Goal: Check status: Check status

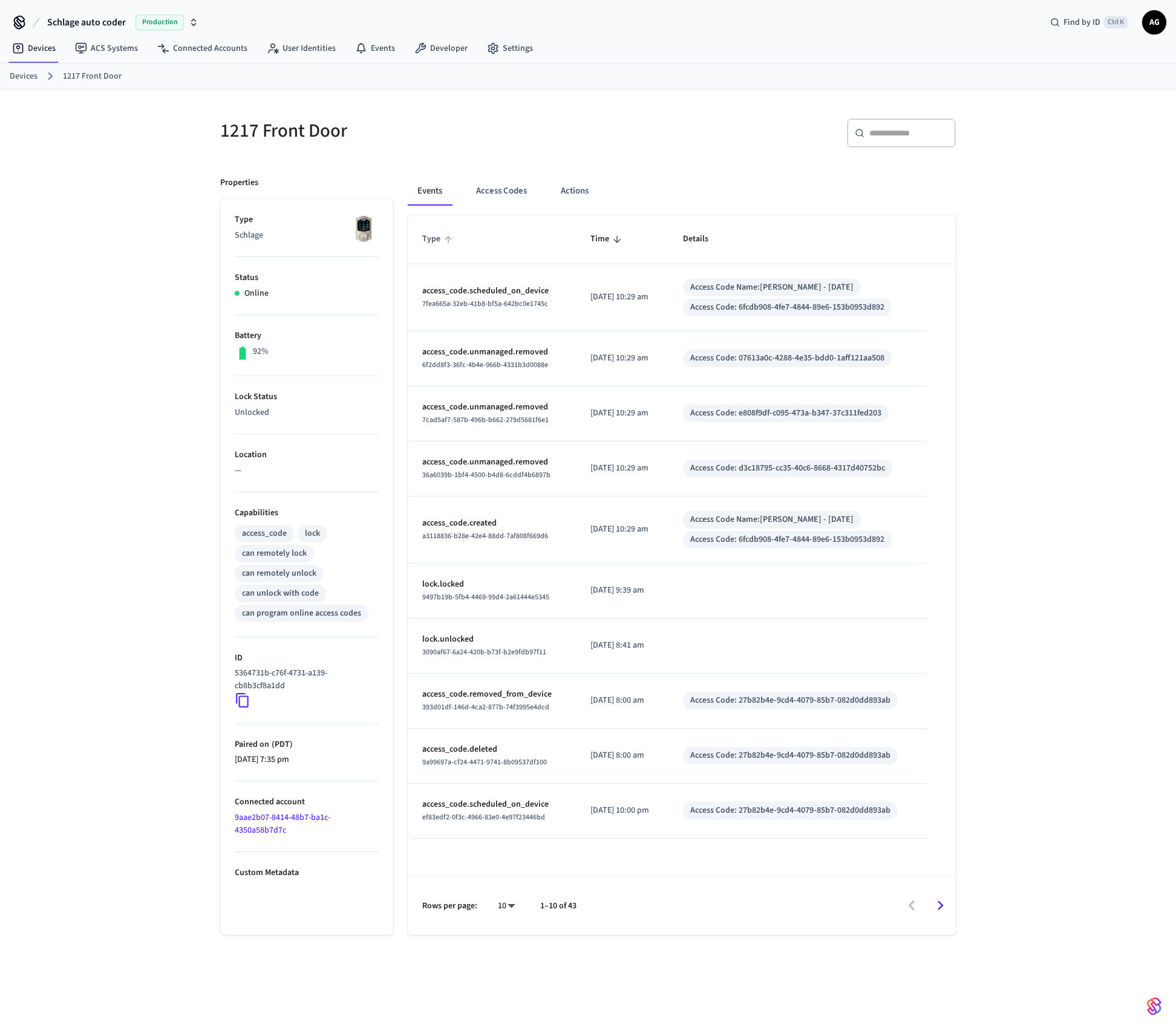
click at [426, 240] on span "Type" at bounding box center [439, 239] width 34 height 18
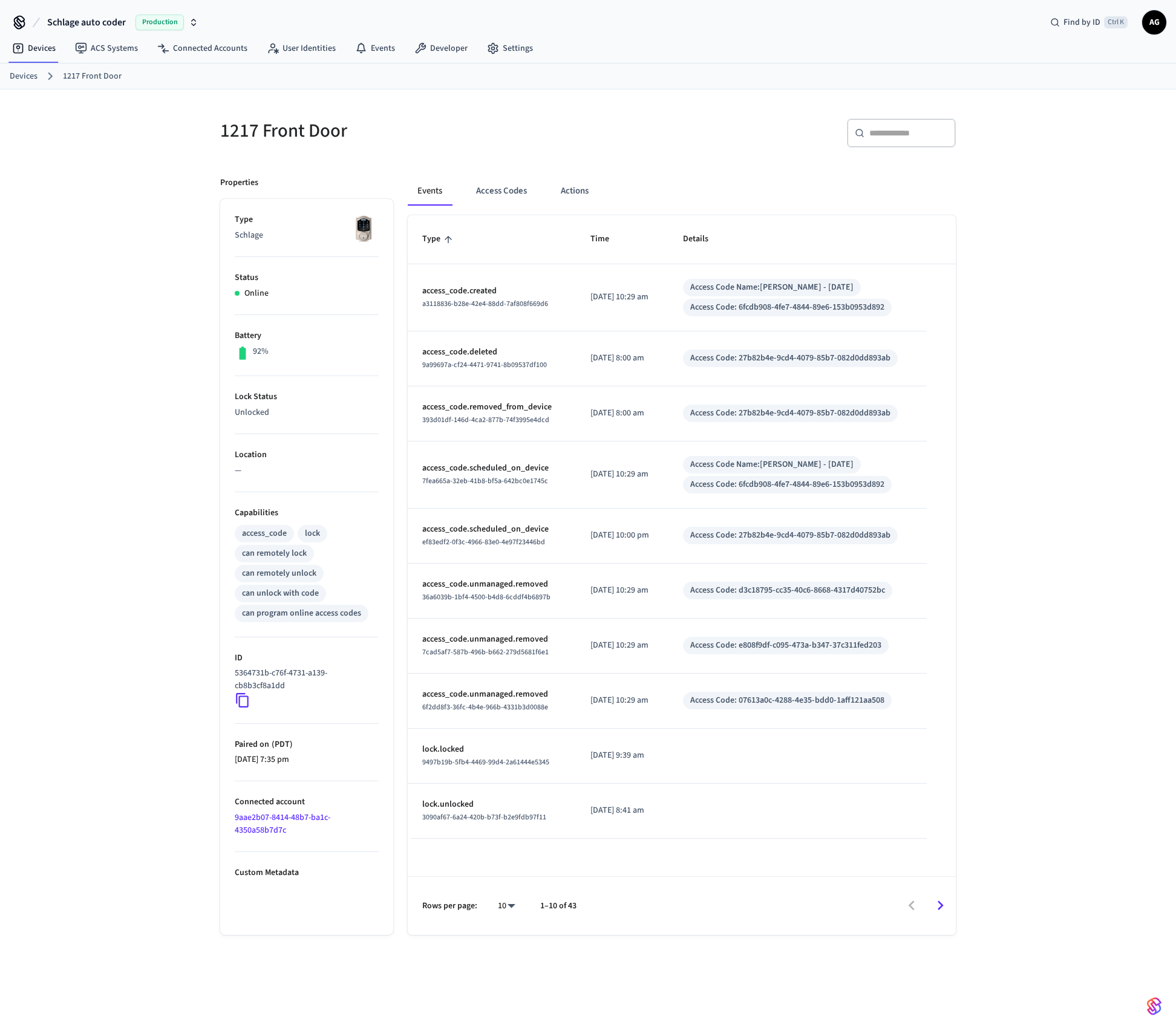
click at [428, 240] on span "Type" at bounding box center [439, 239] width 34 height 18
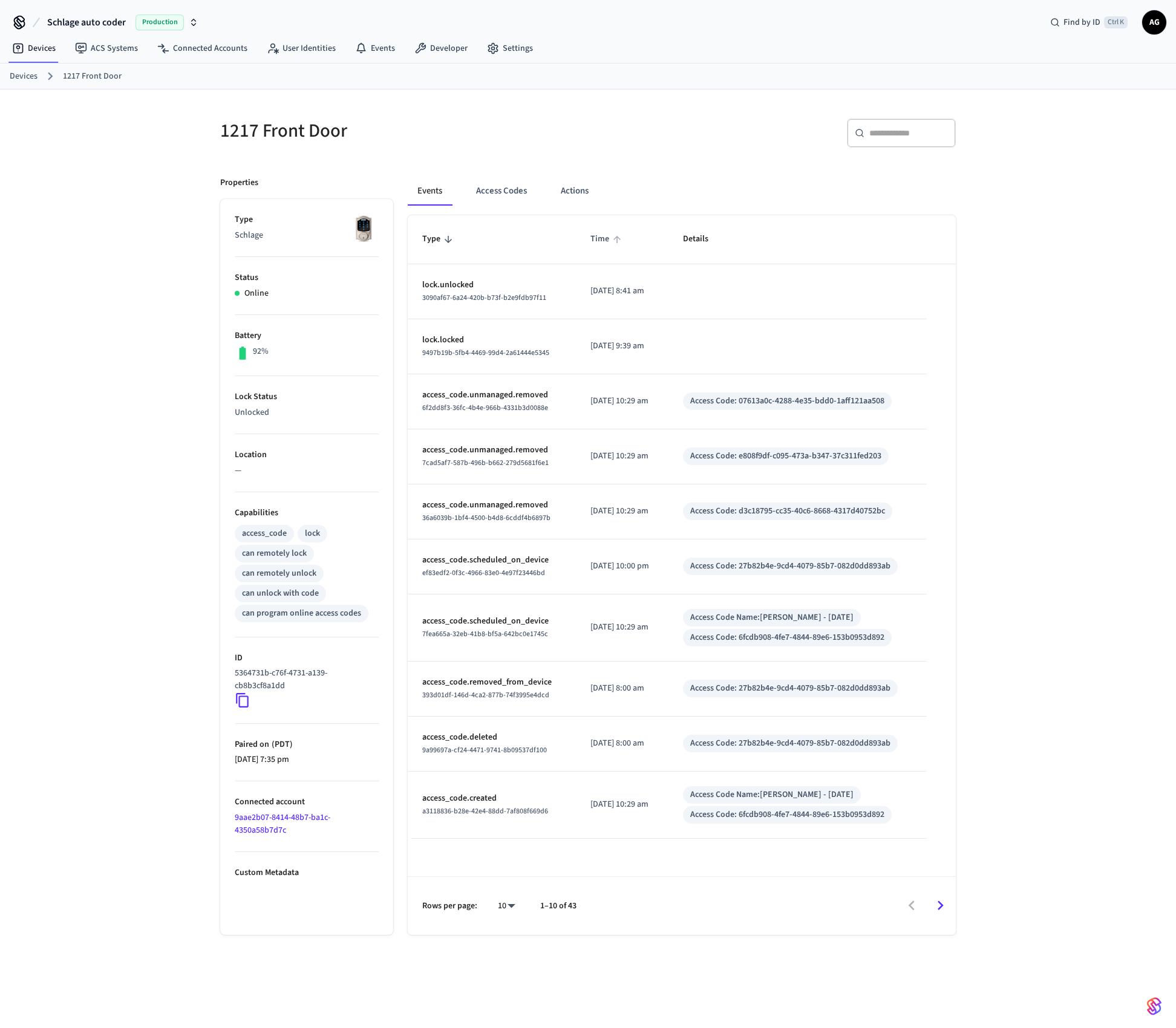
click at [603, 249] on span "Time" at bounding box center [607, 239] width 35 height 18
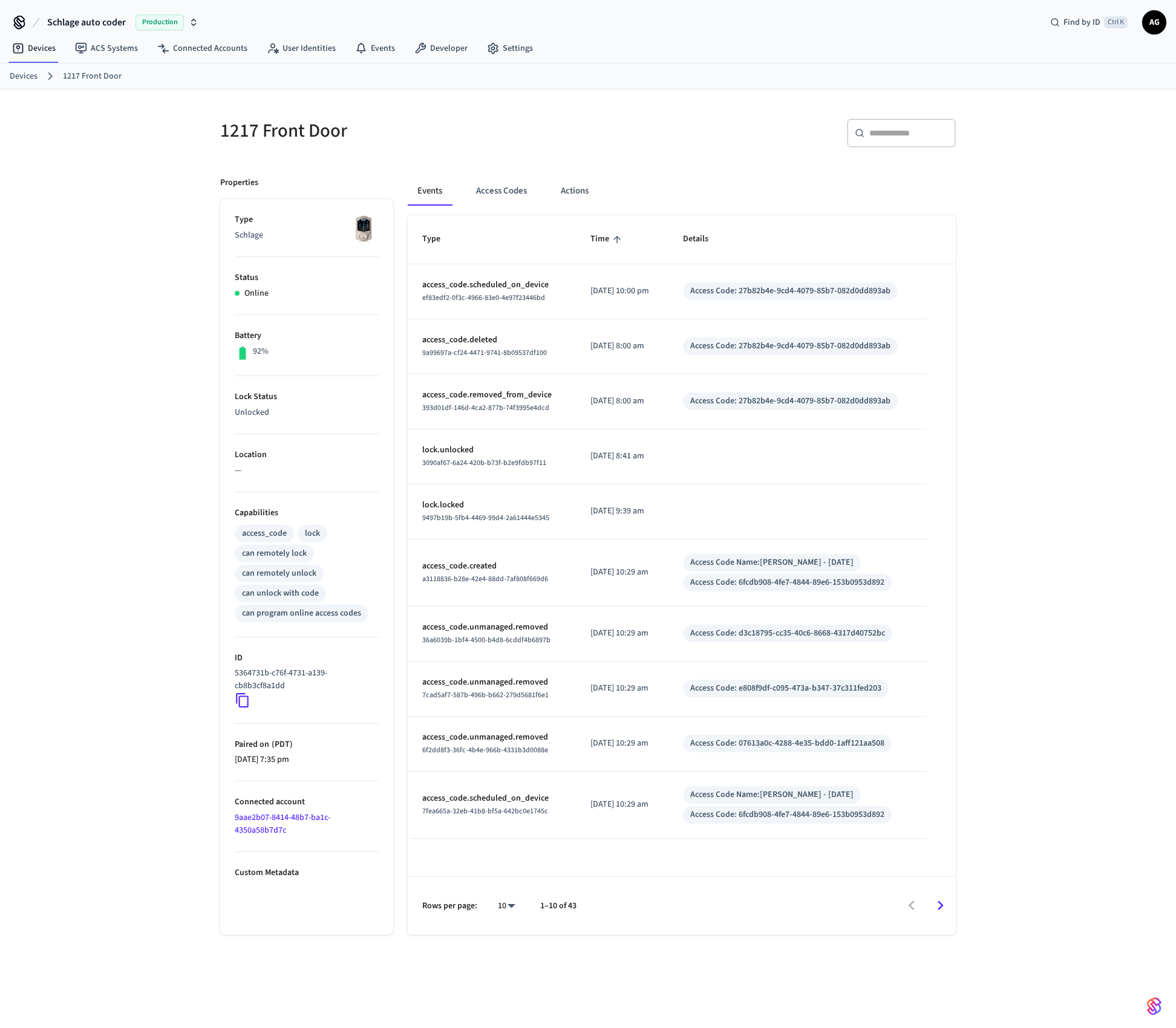
click at [603, 250] on th "Time" at bounding box center [622, 240] width 93 height 48
click at [597, 241] on span "Time" at bounding box center [607, 239] width 35 height 18
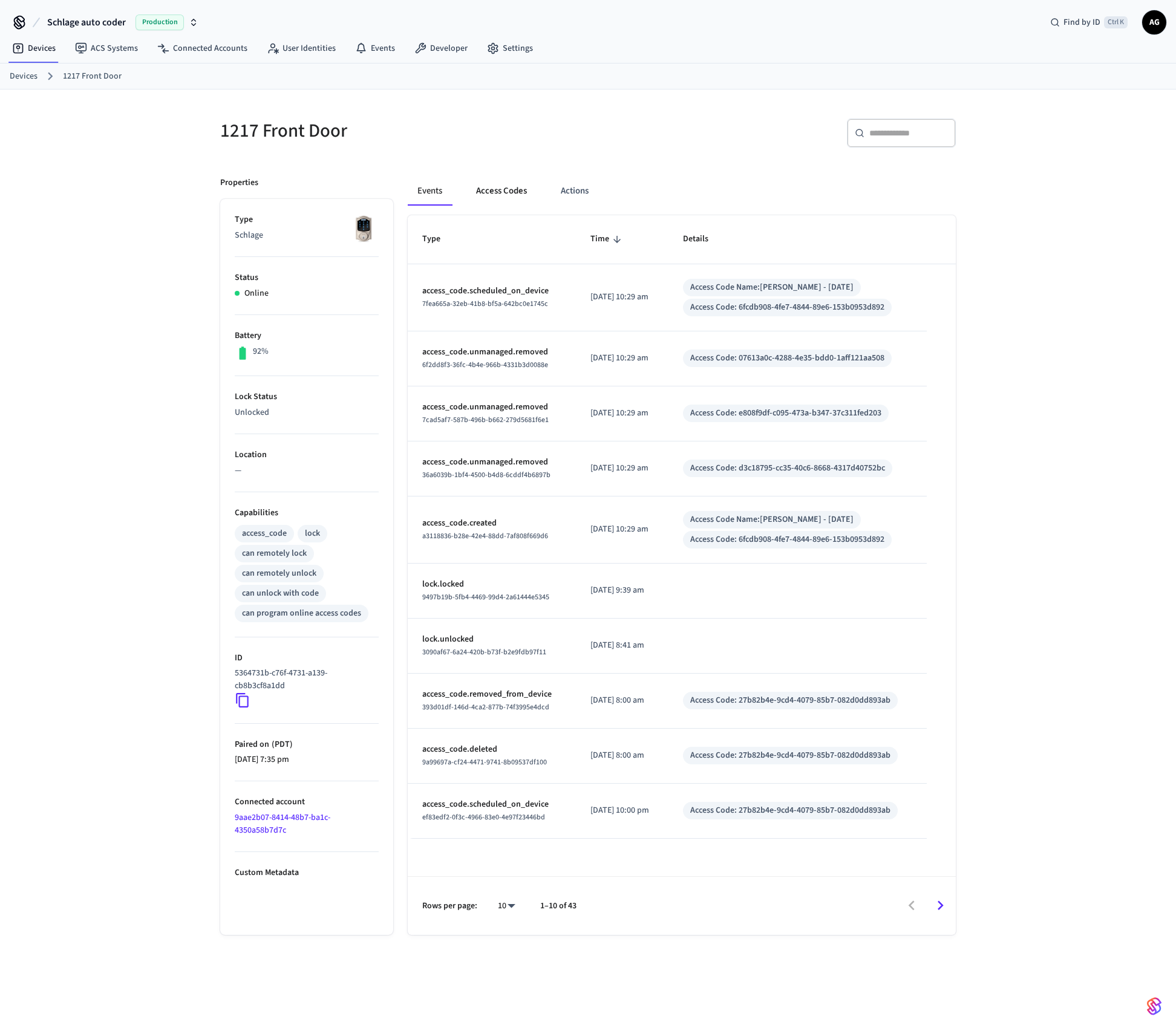
click at [507, 186] on button "Access Codes" at bounding box center [501, 191] width 70 height 29
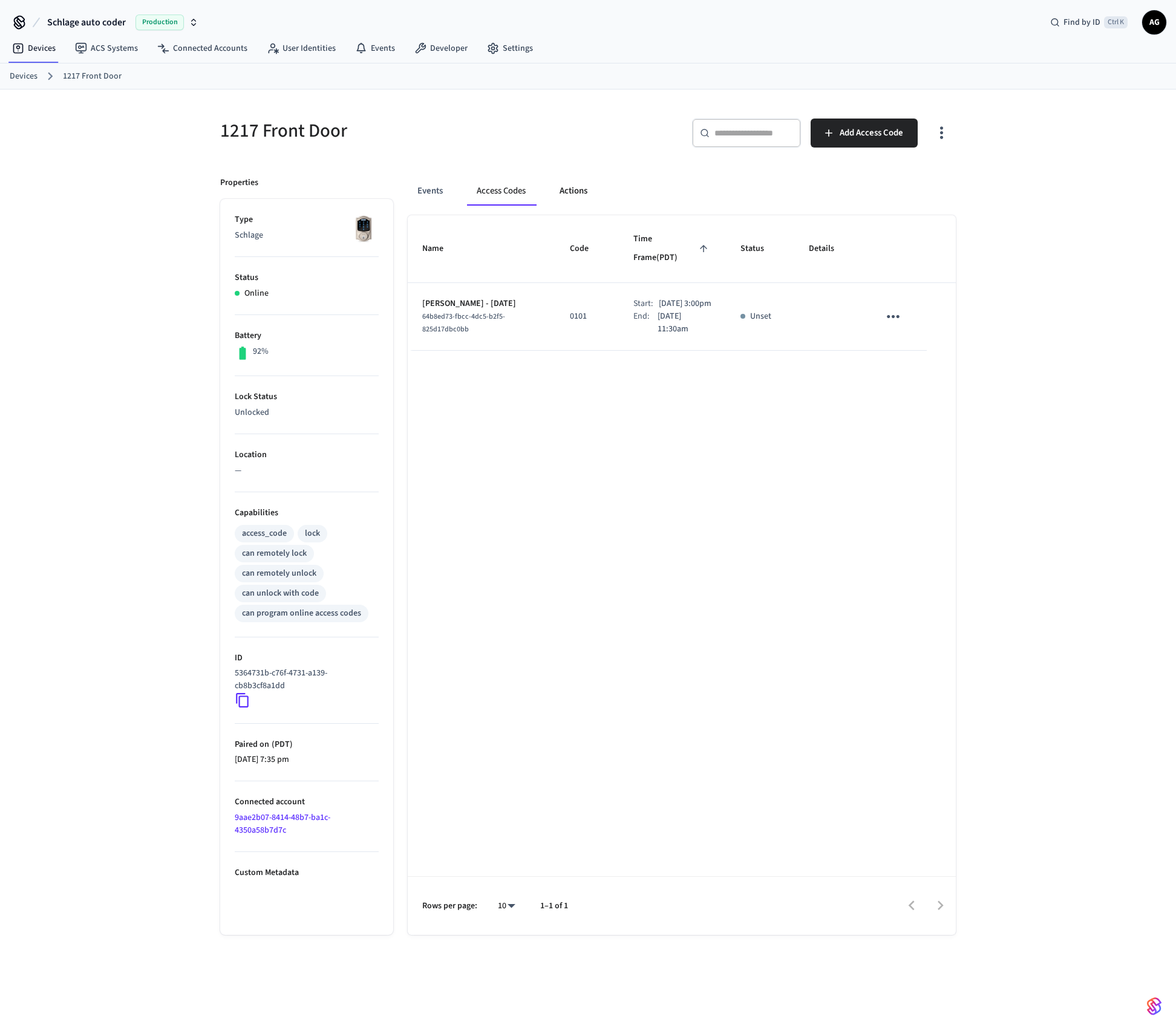
click at [580, 195] on button "Actions" at bounding box center [573, 191] width 48 height 29
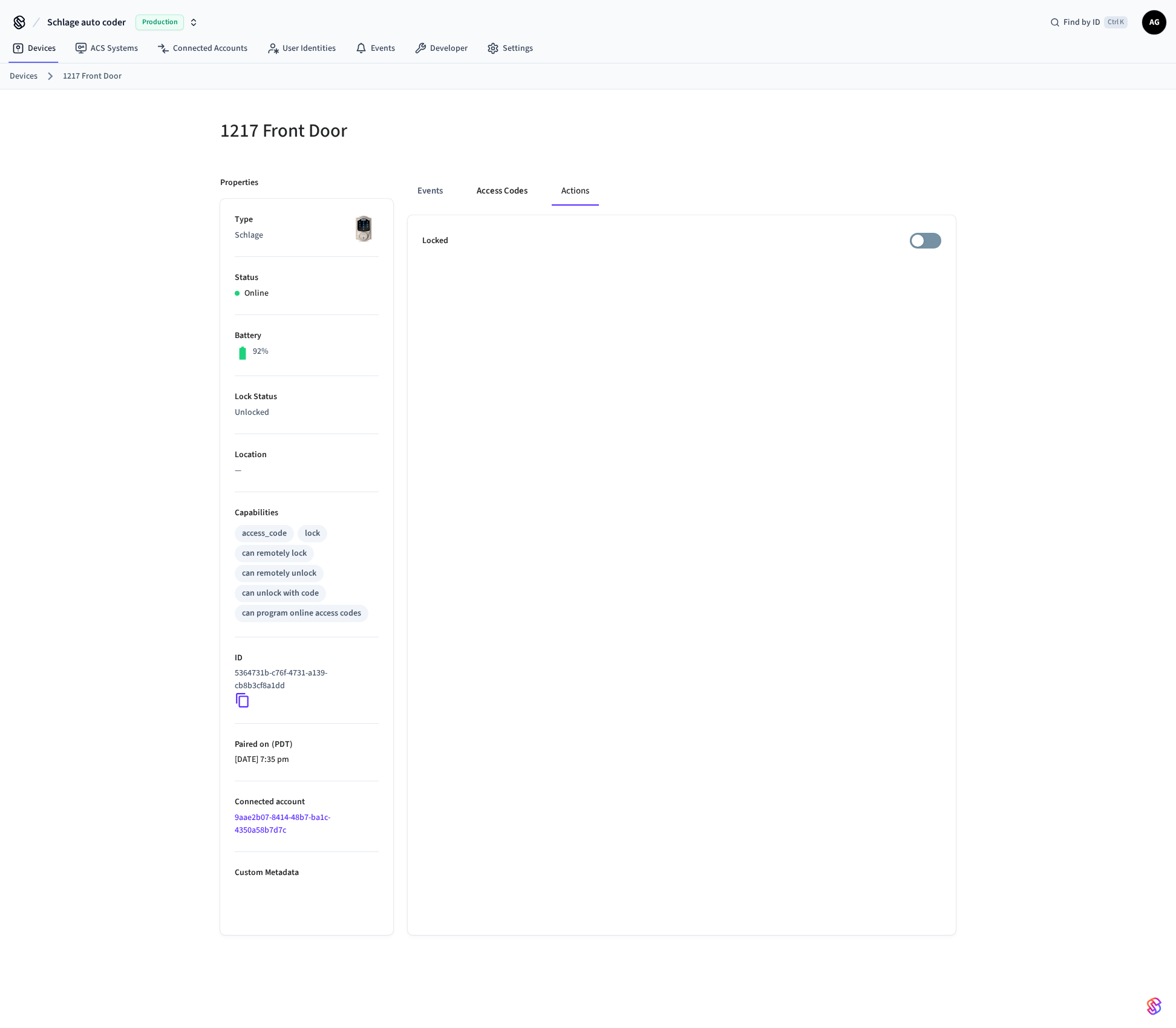
click at [499, 191] on button "Access Codes" at bounding box center [501, 191] width 70 height 29
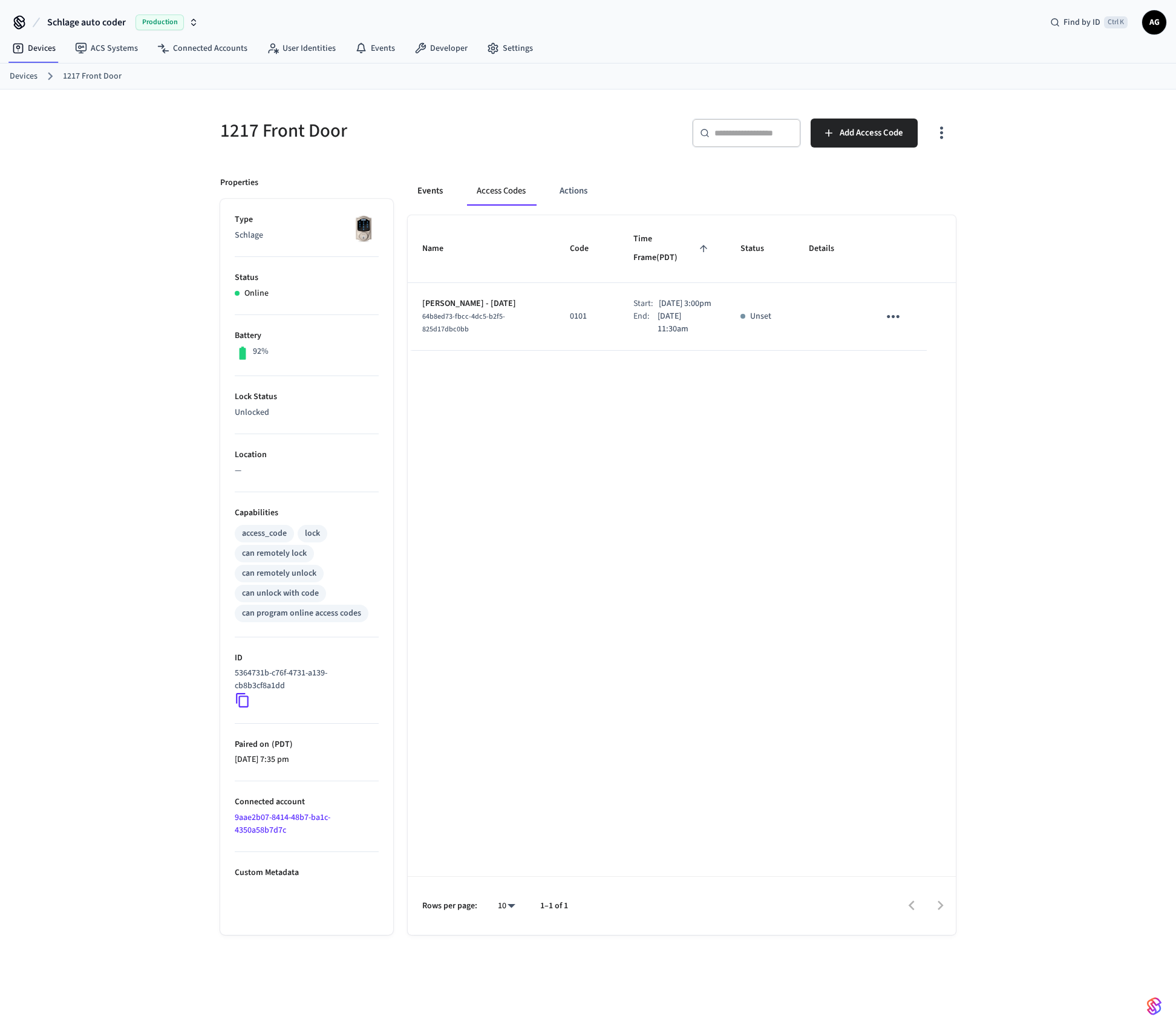
click at [421, 195] on button "Events" at bounding box center [430, 191] width 45 height 29
